Goal: Submit feedback/report problem

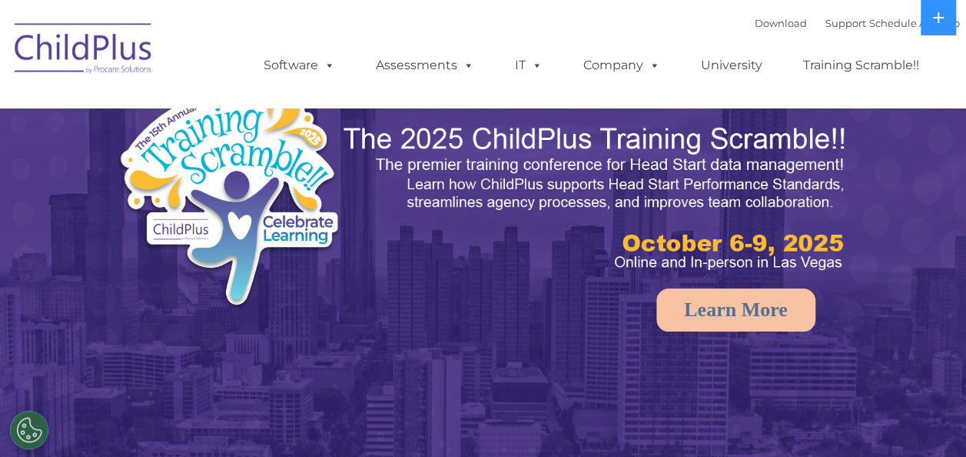
select select "MEDIUM"
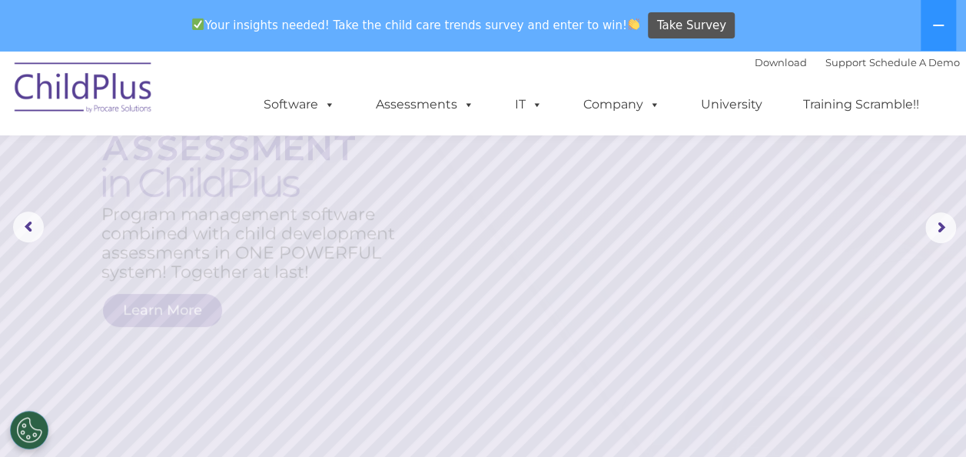
scroll to position [154, 0]
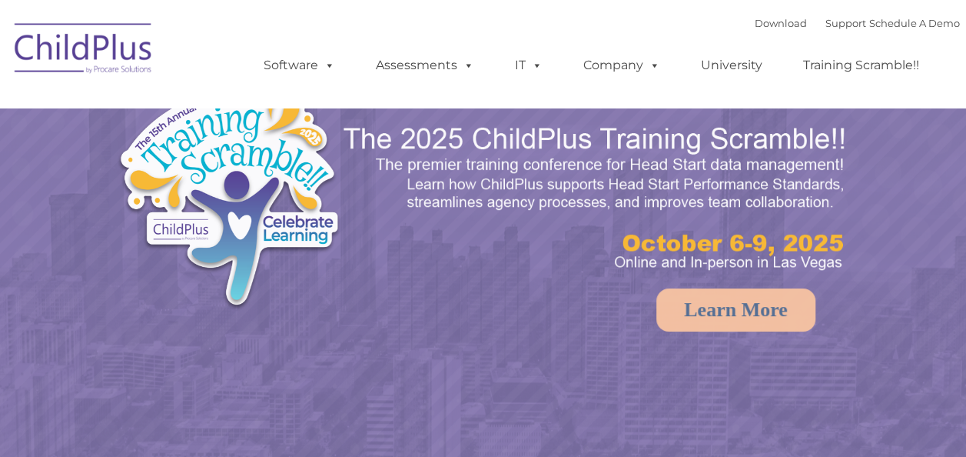
select select "MEDIUM"
